Goal: Use online tool/utility: Utilize a website feature to perform a specific function

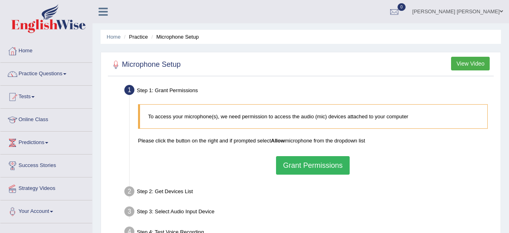
click at [331, 167] on button "Grant Permissions" at bounding box center [312, 165] width 73 height 18
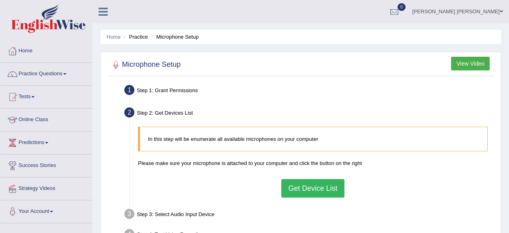
click at [322, 189] on button "Get Device List" at bounding box center [312, 188] width 63 height 18
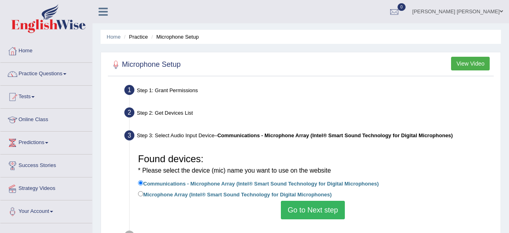
click at [324, 211] on button "Go to Next step" at bounding box center [313, 210] width 64 height 18
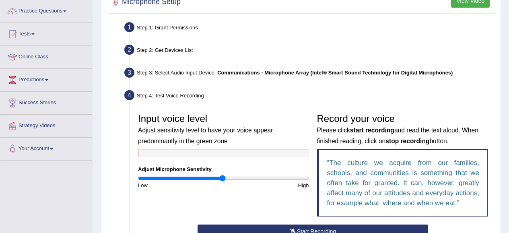
scroll to position [84, 0]
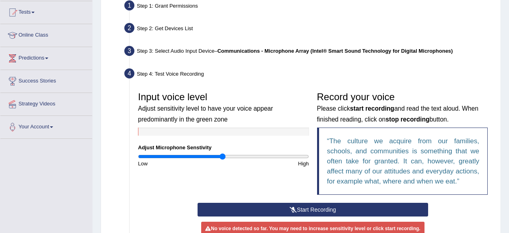
click at [328, 210] on button "Start Recording" at bounding box center [312, 210] width 230 height 14
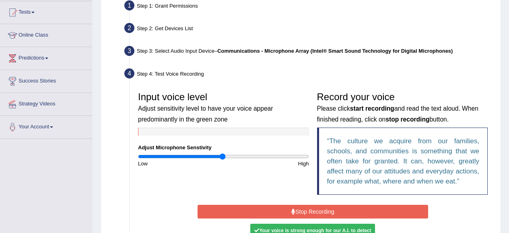
click at [329, 210] on button "Stop Recording" at bounding box center [312, 212] width 230 height 14
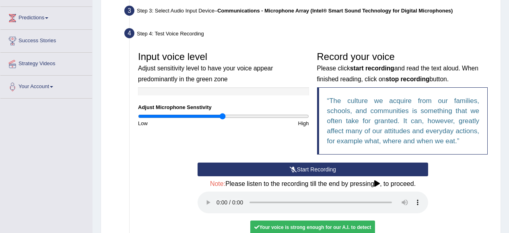
scroll to position [165, 0]
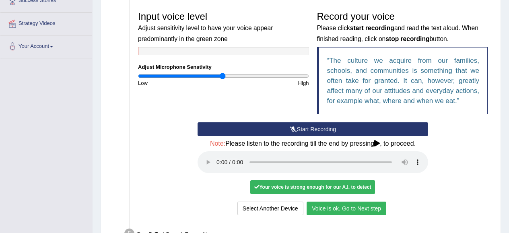
click at [368, 208] on button "Voice is ok. Go to Next step" at bounding box center [346, 208] width 80 height 14
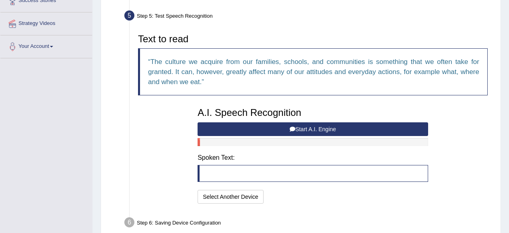
click at [316, 129] on button "Start A.I. Engine" at bounding box center [312, 129] width 230 height 14
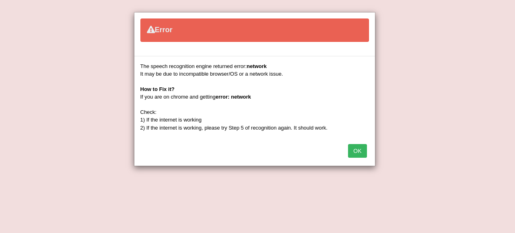
click at [365, 150] on button "OK" at bounding box center [357, 151] width 18 height 14
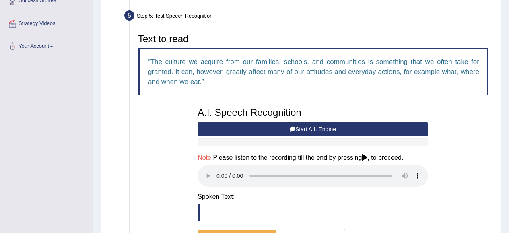
click at [441, 16] on div "Step 5: Test Speech Recognition" at bounding box center [309, 17] width 376 height 18
click at [307, 130] on button "Start A.I. Engine" at bounding box center [312, 129] width 230 height 14
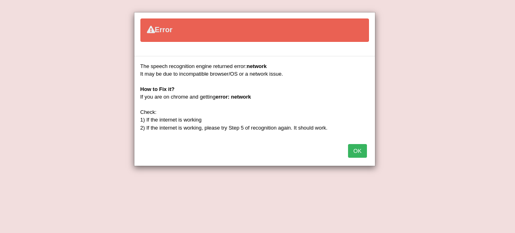
click at [355, 153] on button "OK" at bounding box center [357, 151] width 18 height 14
